Goal: Communication & Community: Participate in discussion

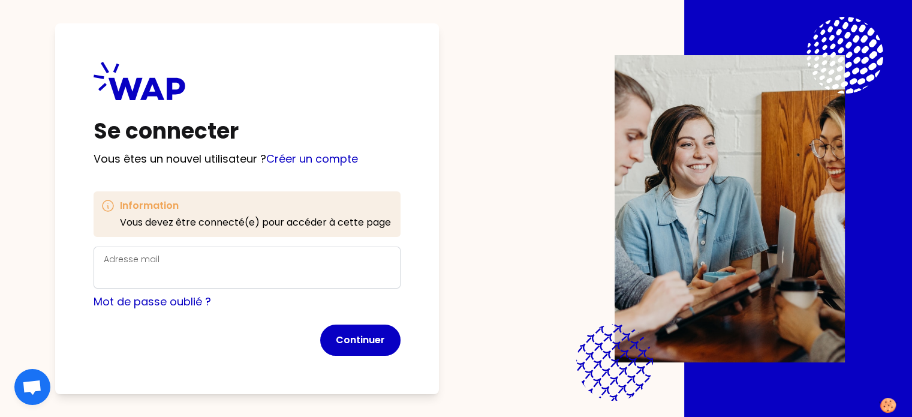
click at [160, 264] on label "Adresse mail" at bounding box center [132, 259] width 56 height 12
click at [161, 266] on input "Adresse mail" at bounding box center [247, 274] width 287 height 17
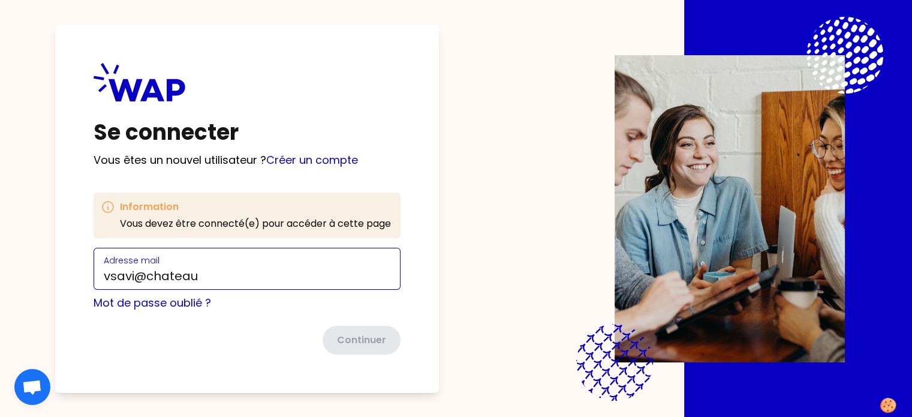
type input "[EMAIL_ADDRESS][DOMAIN_NAME]"
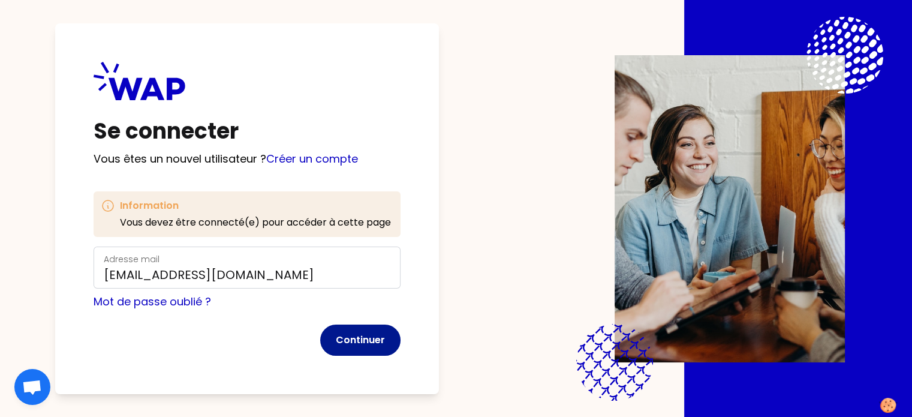
click at [380, 339] on button "Continuer" at bounding box center [360, 339] width 80 height 31
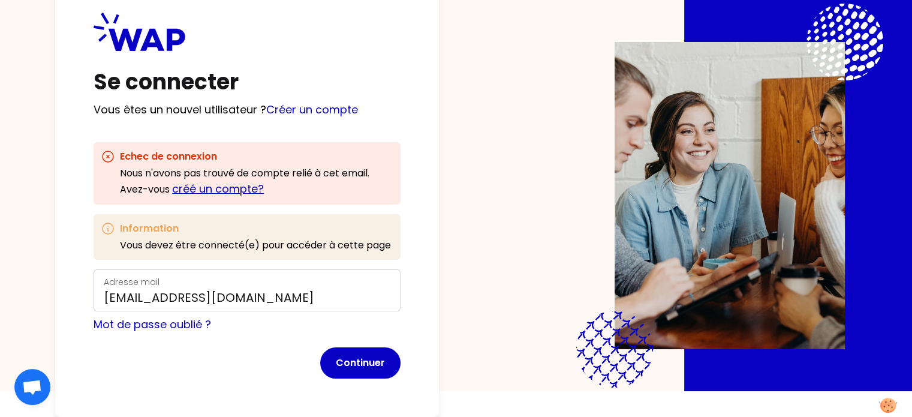
click at [229, 181] on link "créé un compte?" at bounding box center [218, 188] width 92 height 15
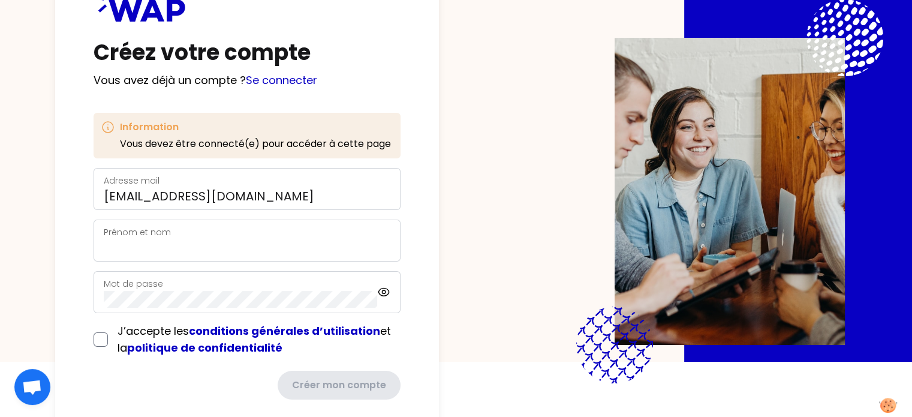
click at [159, 234] on label "Prénom et nom" at bounding box center [137, 232] width 67 height 12
click at [159, 239] on input "Prénom et nom" at bounding box center [247, 247] width 287 height 17
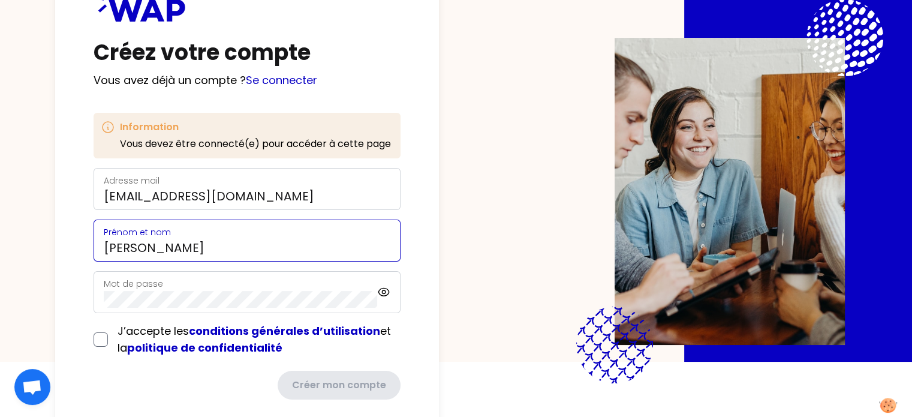
type input "[PERSON_NAME]"
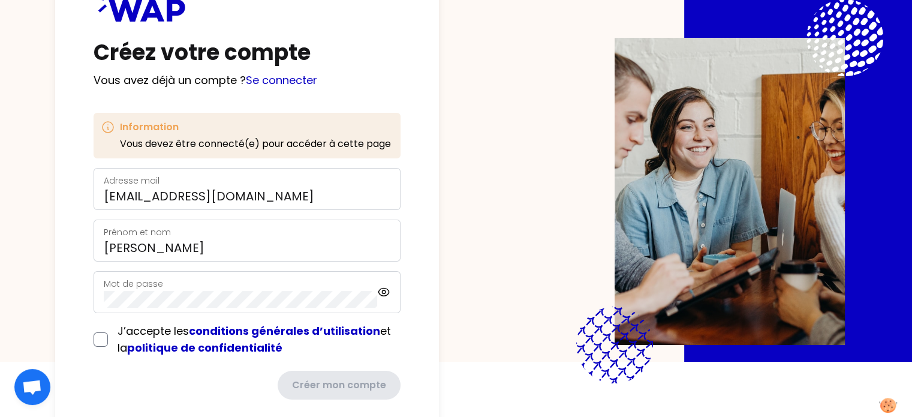
click at [134, 274] on div "Mot de passe" at bounding box center [247, 292] width 307 height 42
click at [391, 293] on icon at bounding box center [384, 292] width 14 height 14
click at [108, 338] on input "checkbox" at bounding box center [101, 339] width 14 height 14
checkbox input "true"
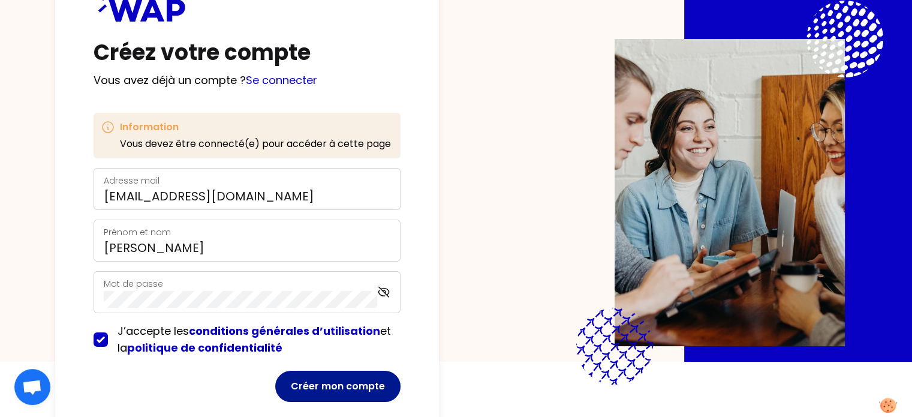
click at [359, 383] on button "Créer mon compte" at bounding box center [337, 386] width 125 height 31
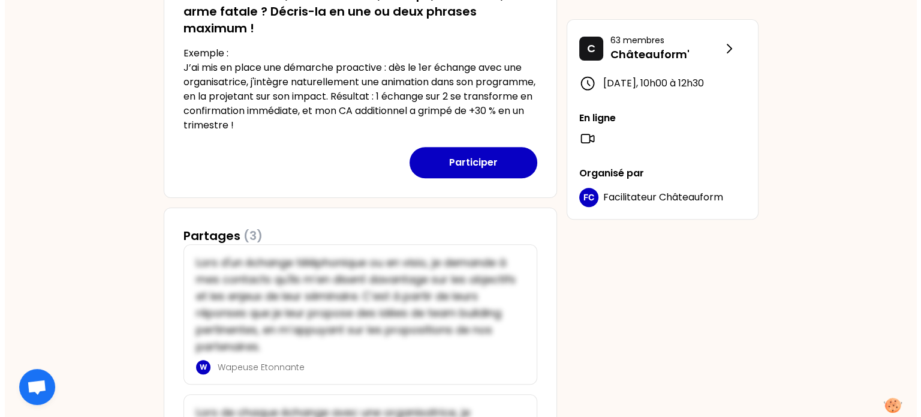
scroll to position [426, 0]
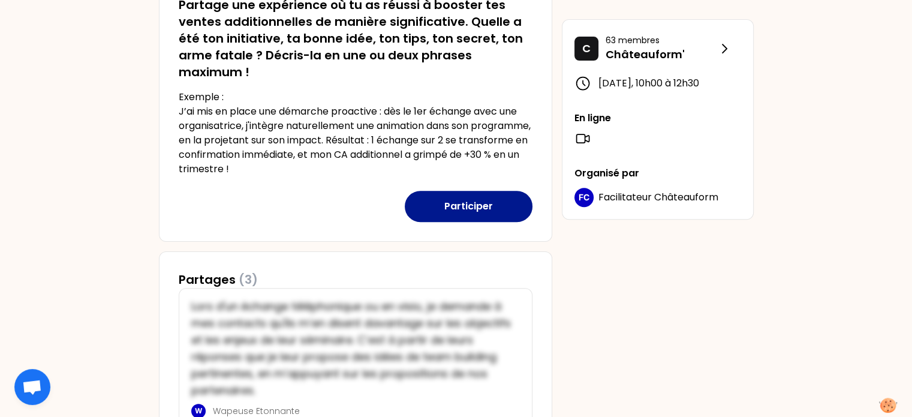
click at [469, 204] on button "Participer" at bounding box center [469, 206] width 128 height 31
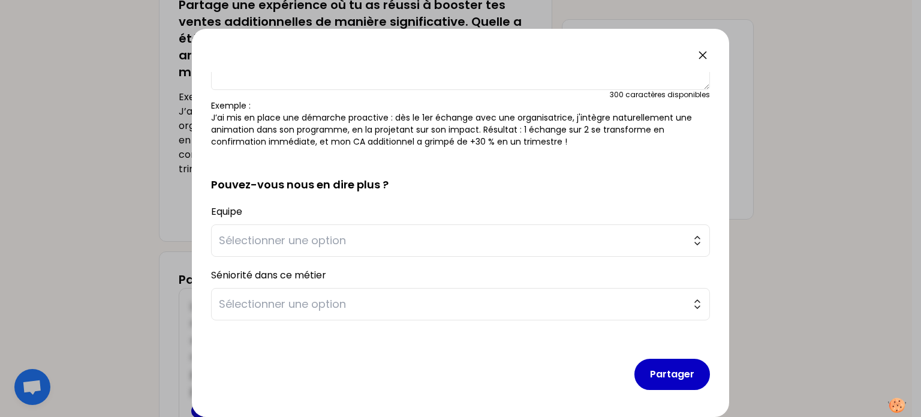
scroll to position [110, 0]
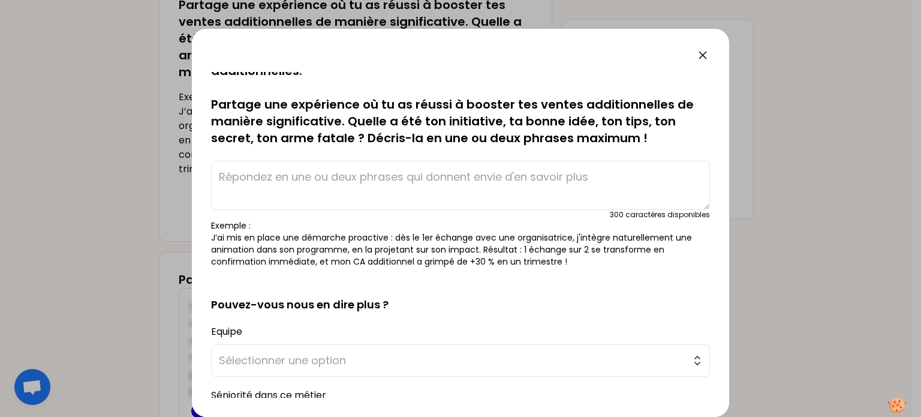
click at [258, 177] on textarea at bounding box center [460, 185] width 499 height 49
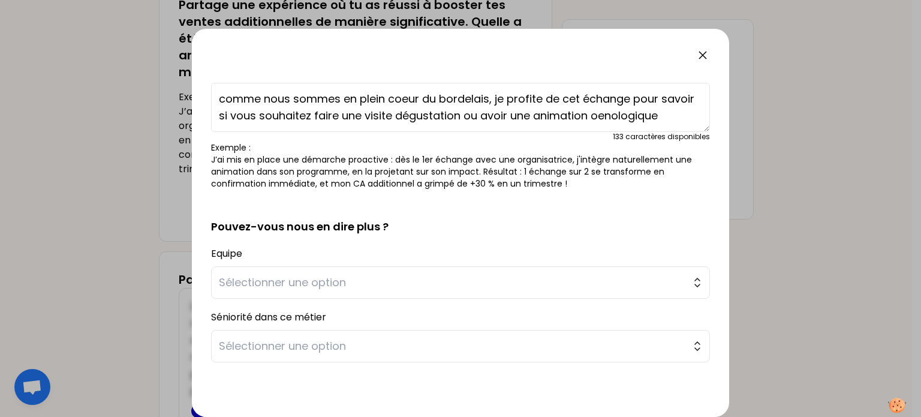
scroll to position [230, 0]
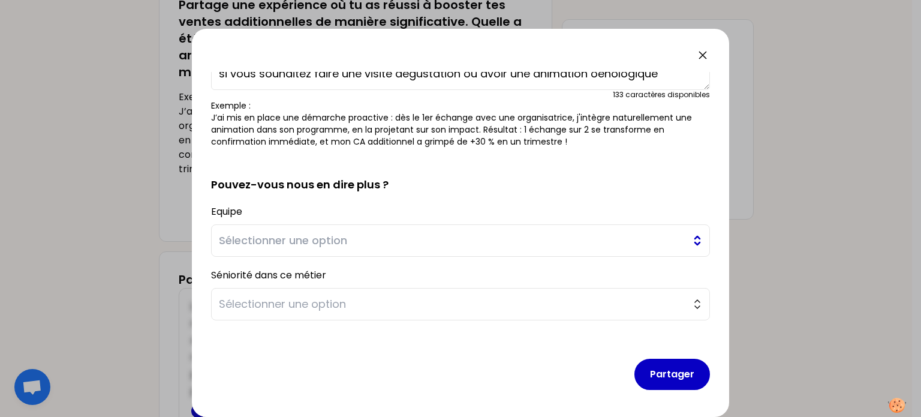
type textarea "comme nous sommes en plein coeur du bordelais, je profite de cet échange pour s…"
click at [276, 234] on span "Sélectionner une option" at bounding box center [452, 240] width 467 height 17
click at [271, 240] on span "Sélectionner une option" at bounding box center [452, 240] width 467 height 17
click at [242, 211] on label "Equipe" at bounding box center [226, 211] width 31 height 14
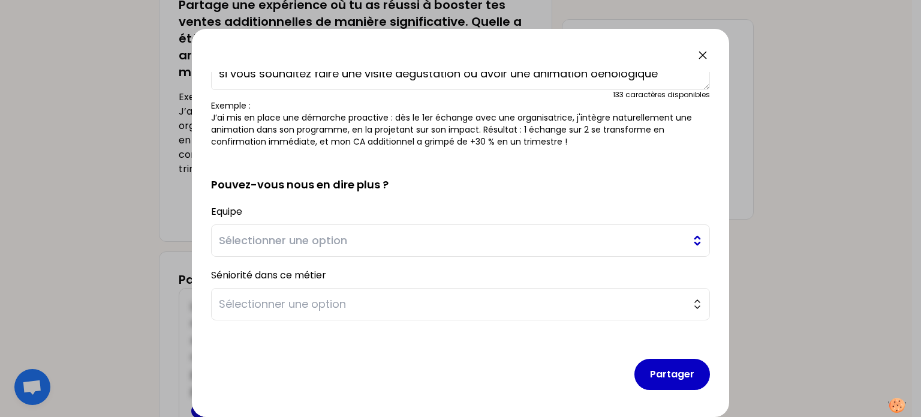
click at [685, 243] on button "Sélectionner une option" at bounding box center [460, 240] width 499 height 32
click at [688, 242] on button "Sélectionner une option" at bounding box center [460, 240] width 499 height 32
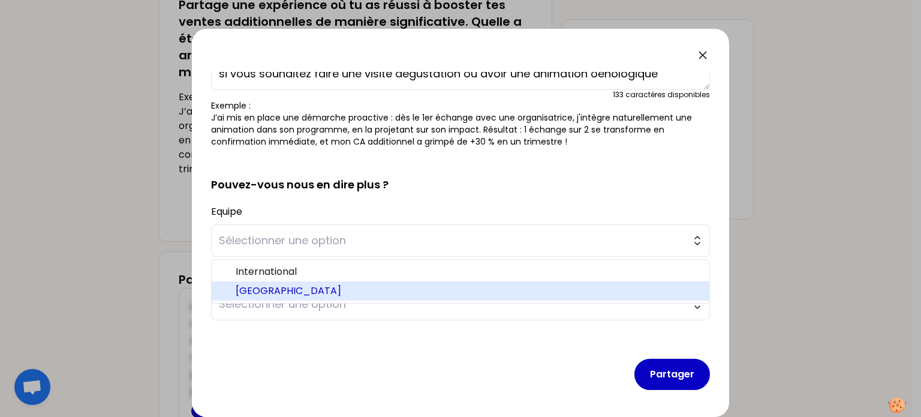
click at [266, 287] on span "[GEOGRAPHIC_DATA]" at bounding box center [468, 291] width 464 height 14
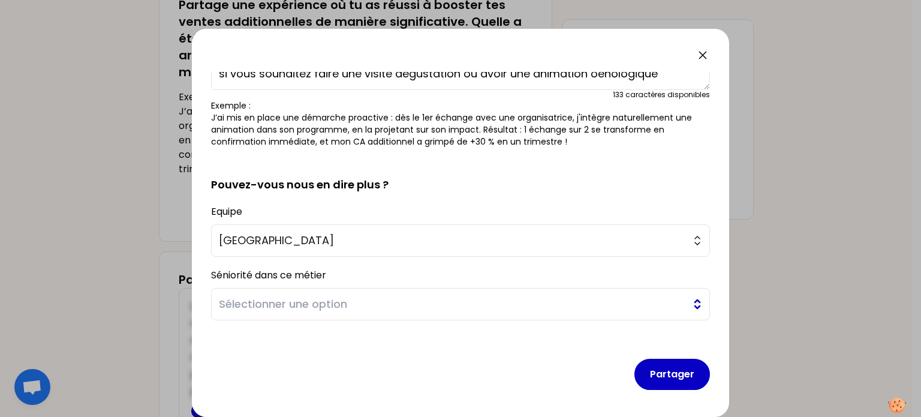
click at [688, 305] on button "Sélectionner une option" at bounding box center [460, 304] width 499 height 32
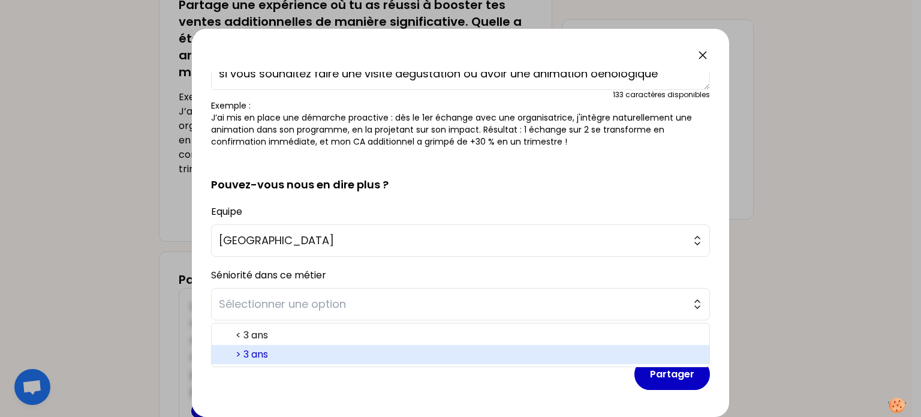
click at [256, 352] on span "> 3 ans" at bounding box center [468, 354] width 464 height 14
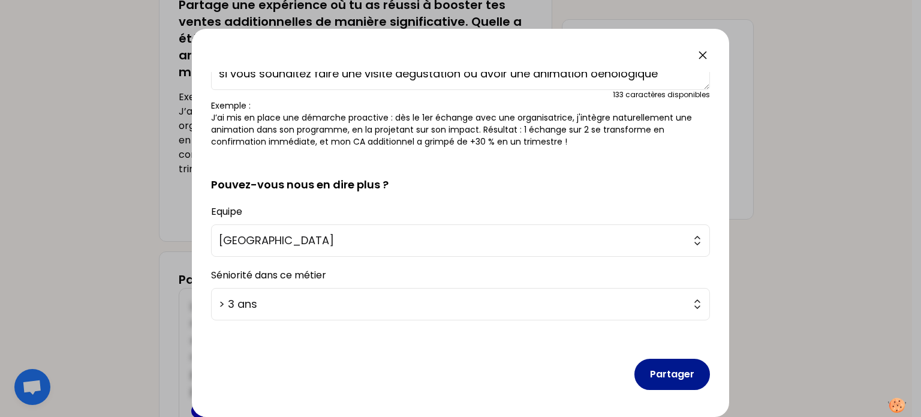
click at [669, 374] on button "Partager" at bounding box center [672, 374] width 76 height 31
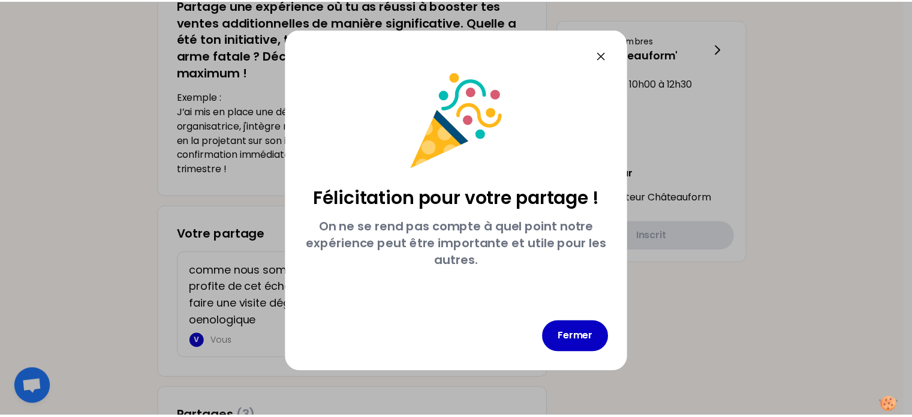
scroll to position [0, 0]
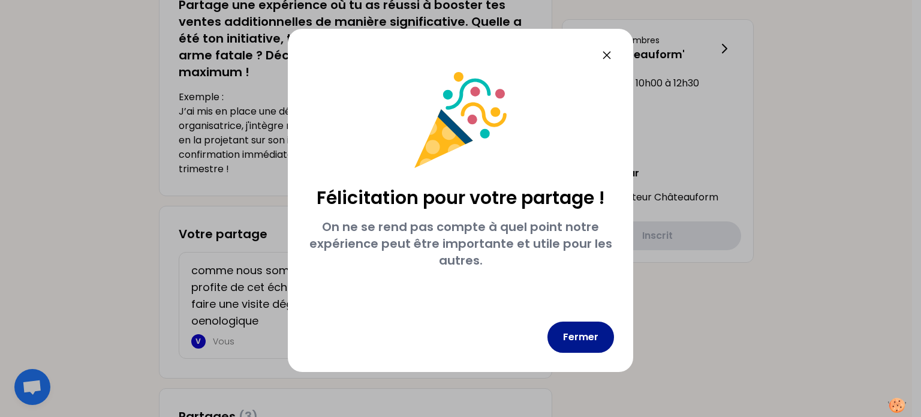
click at [576, 335] on button "Fermer" at bounding box center [580, 336] width 67 height 31
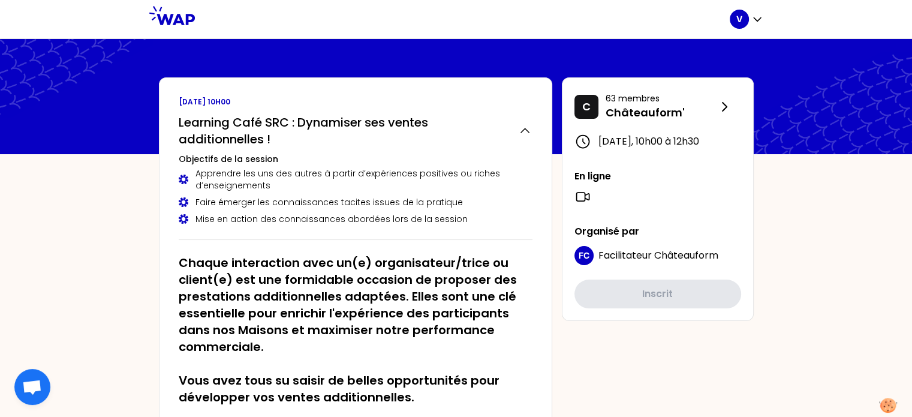
click at [617, 150] on div "[DATE] 10h00 à 12h30" at bounding box center [657, 141] width 167 height 17
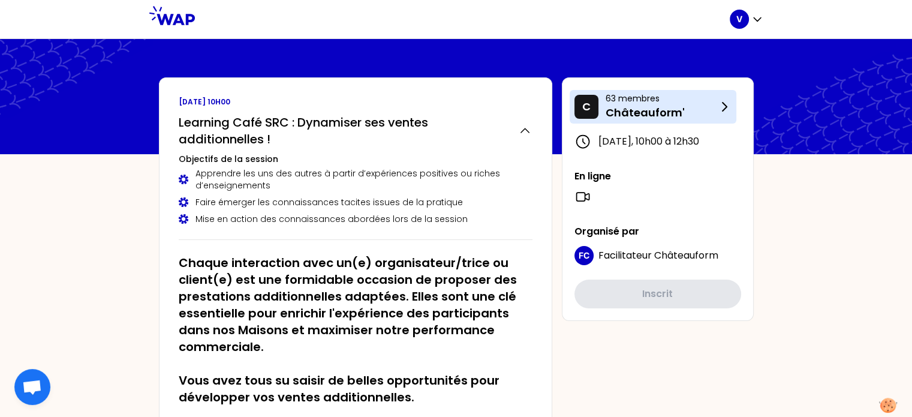
click at [633, 105] on p "Châteauform'" at bounding box center [662, 112] width 112 height 17
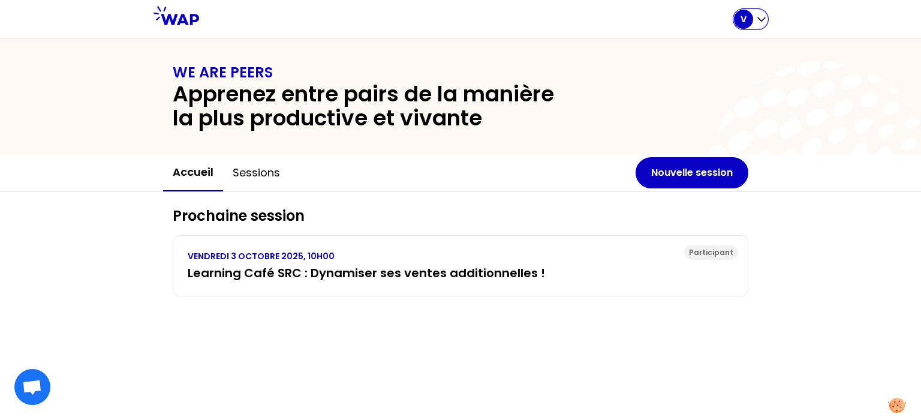
click at [749, 19] on div "V" at bounding box center [743, 19] width 19 height 19
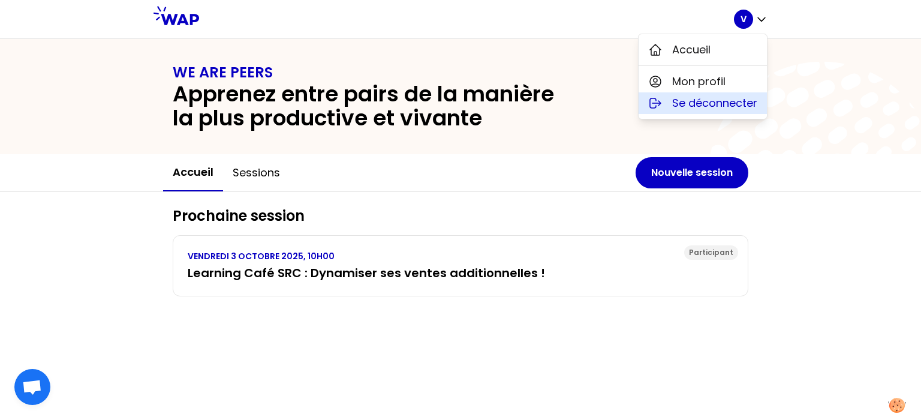
click at [738, 104] on span "Se déconnecter" at bounding box center [714, 103] width 85 height 17
